Goal: Transaction & Acquisition: Purchase product/service

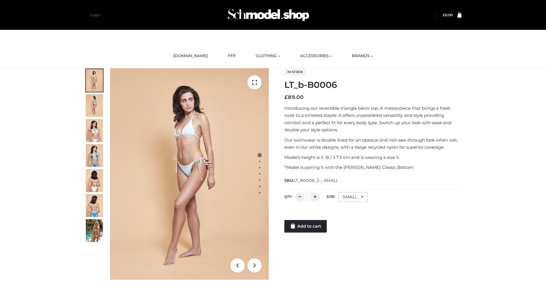
click at [306, 226] on link "Add to cart" at bounding box center [305, 226] width 42 height 13
